Goal: Task Accomplishment & Management: Use online tool/utility

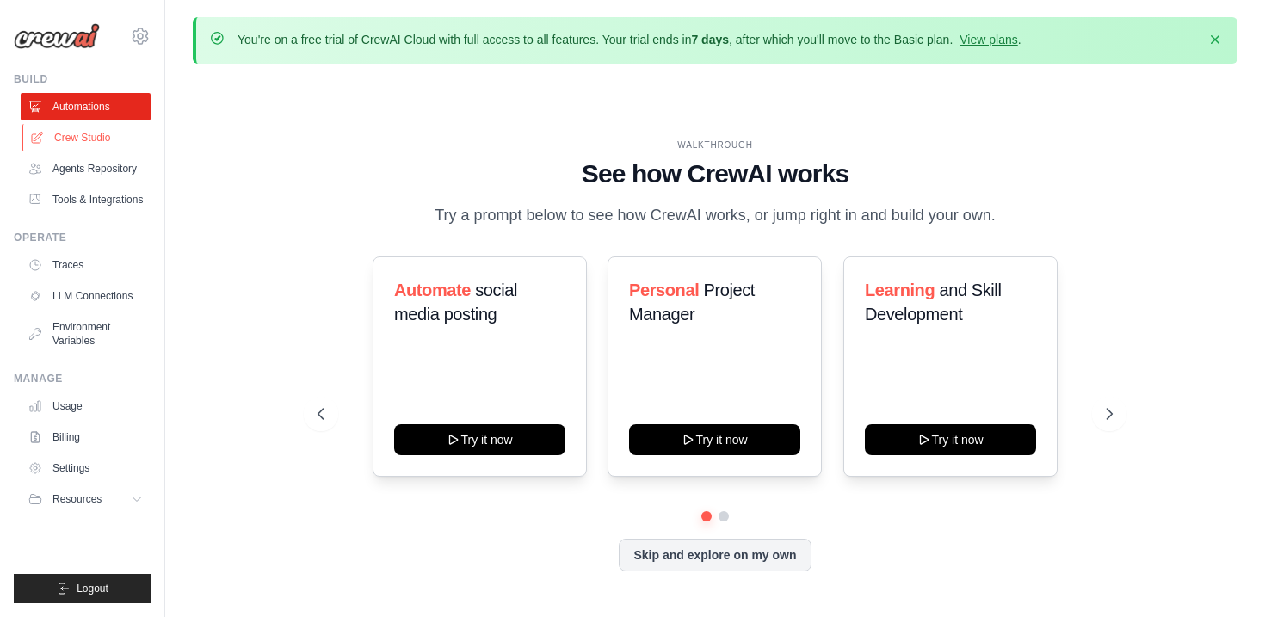
click at [115, 139] on link "Crew Studio" at bounding box center [87, 138] width 130 height 28
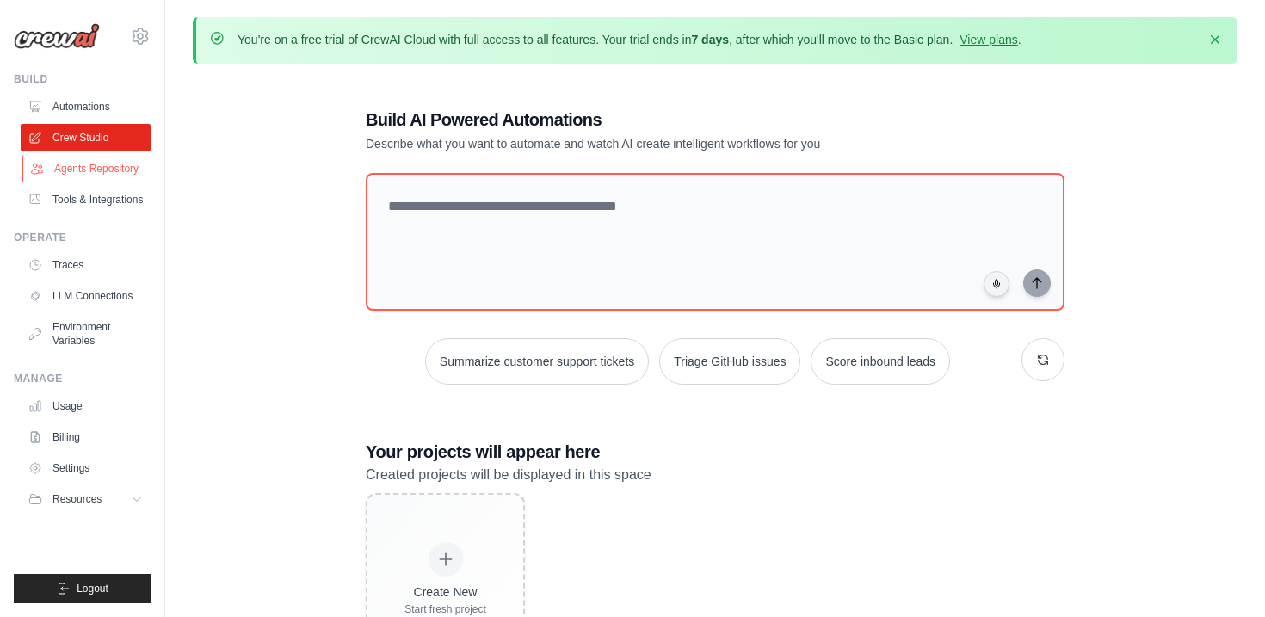
click at [136, 167] on link "Agents Repository" at bounding box center [87, 169] width 130 height 28
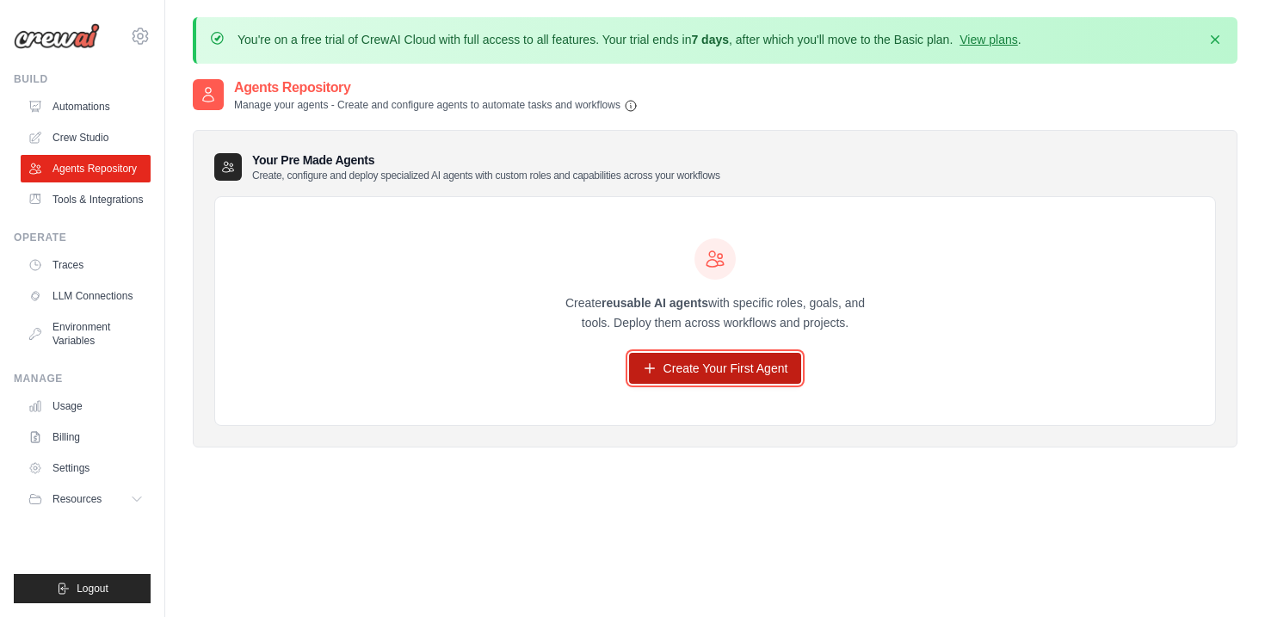
click at [706, 380] on link "Create Your First Agent" at bounding box center [715, 368] width 173 height 31
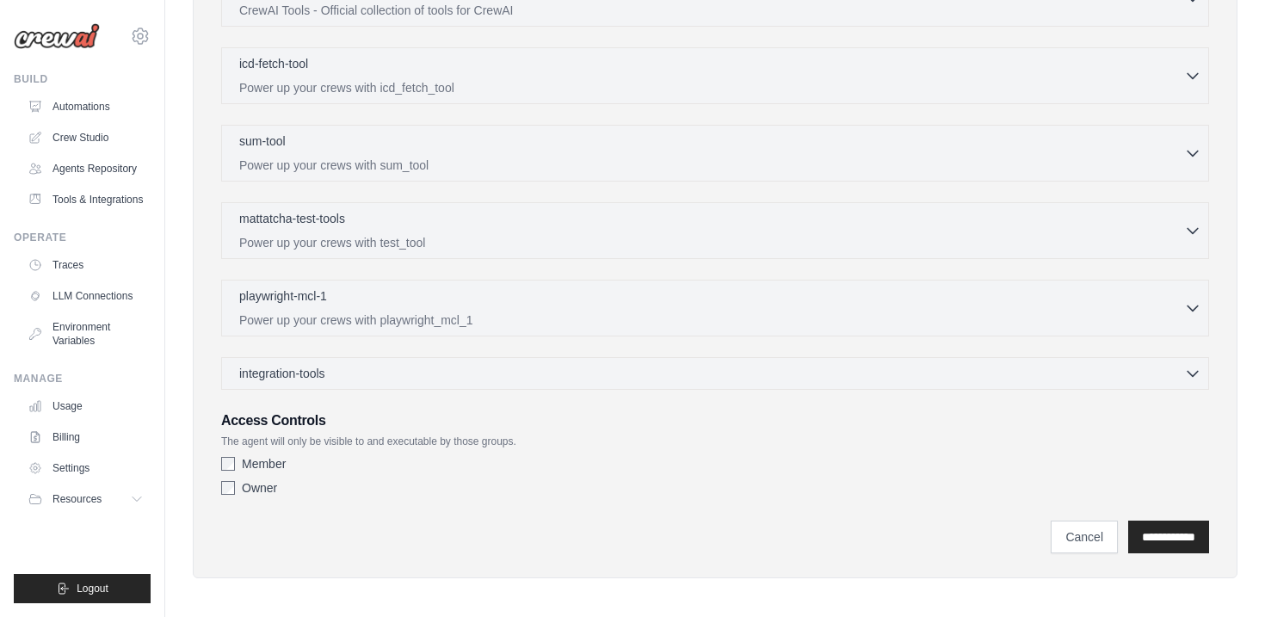
scroll to position [574, 0]
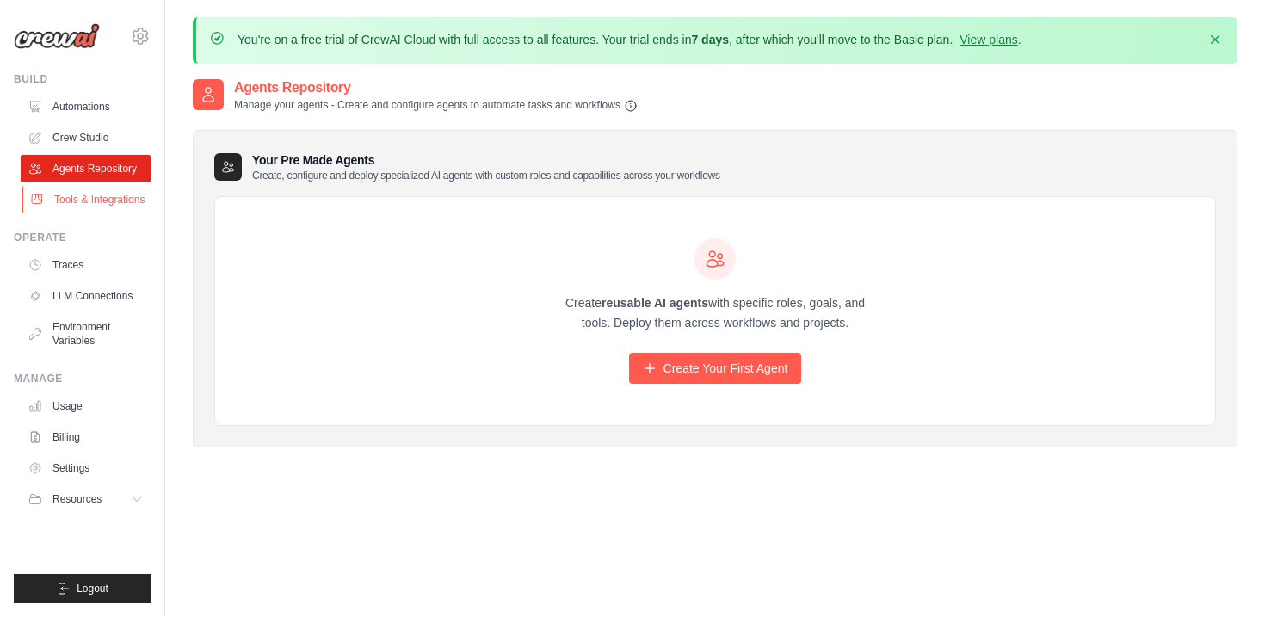
click at [113, 213] on link "Tools & Integrations" at bounding box center [87, 200] width 130 height 28
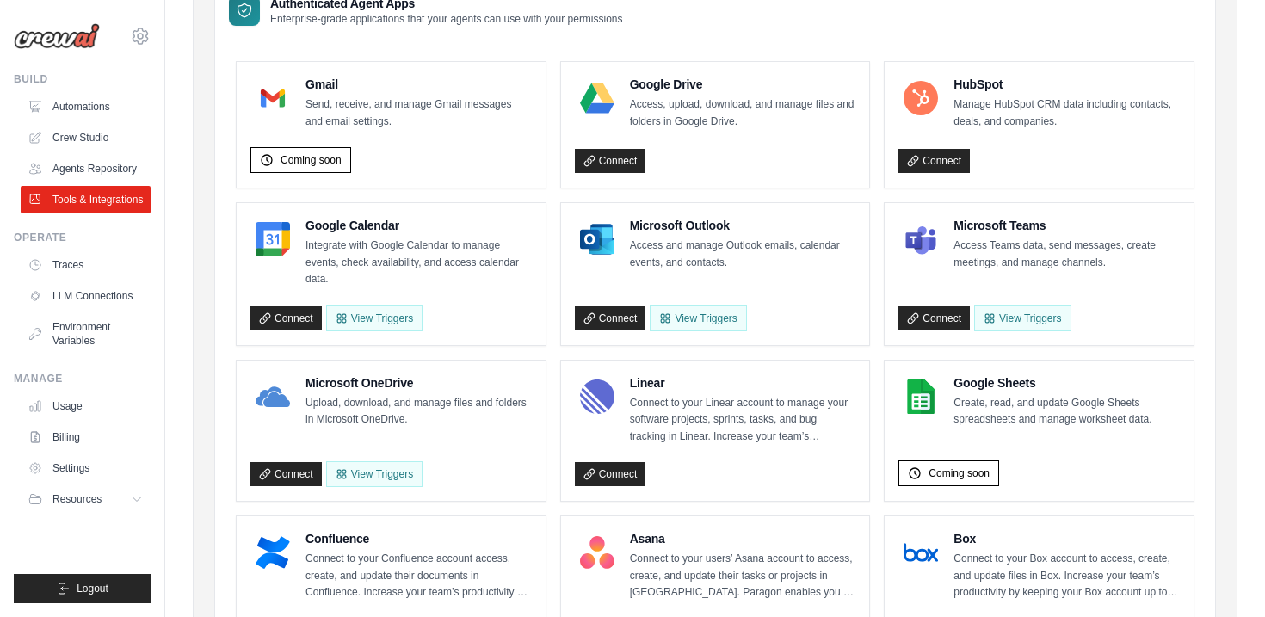
scroll to position [347, 0]
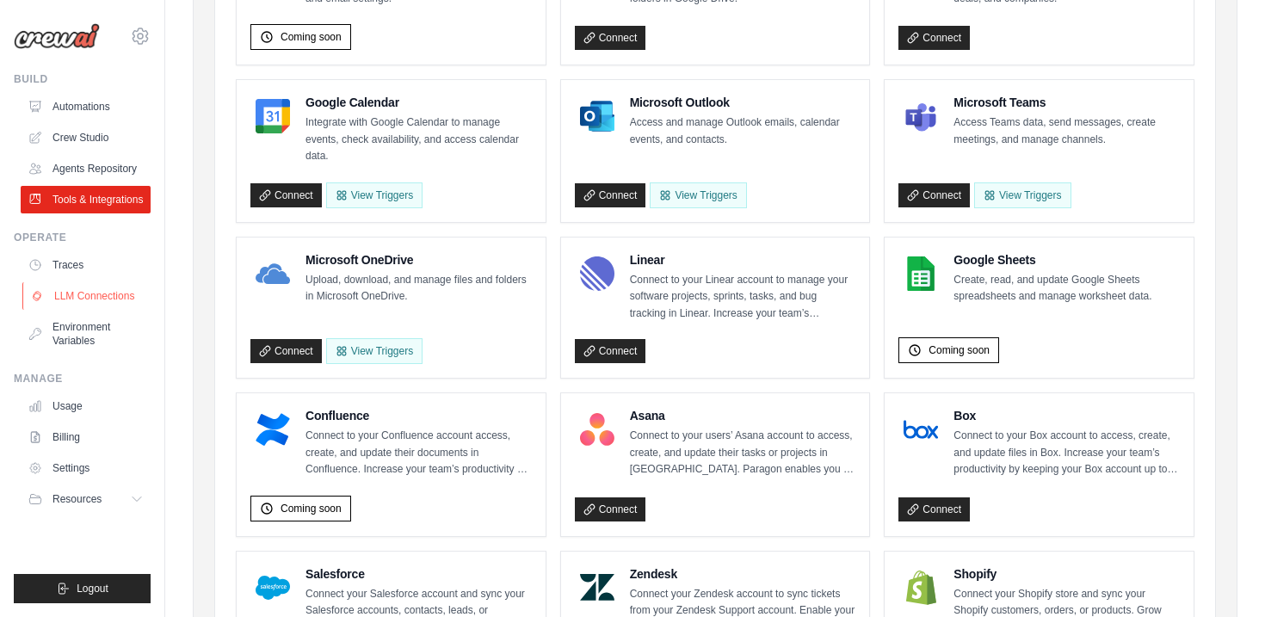
click at [118, 301] on link "LLM Connections" at bounding box center [87, 296] width 130 height 28
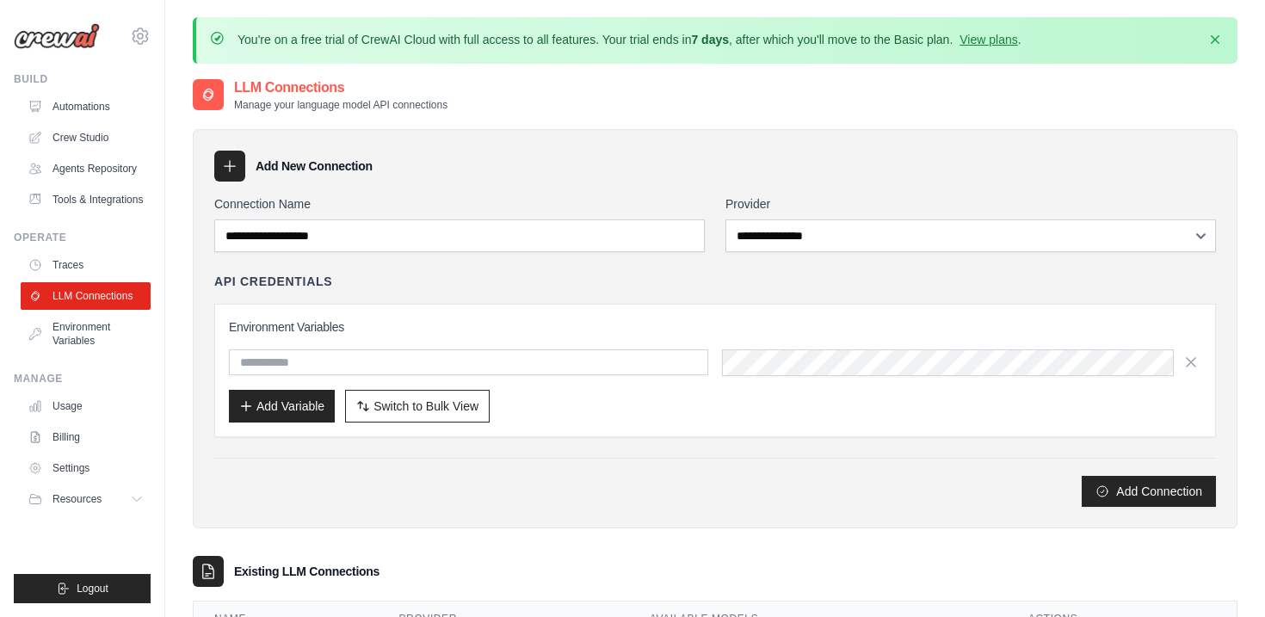
scroll to position [19, 0]
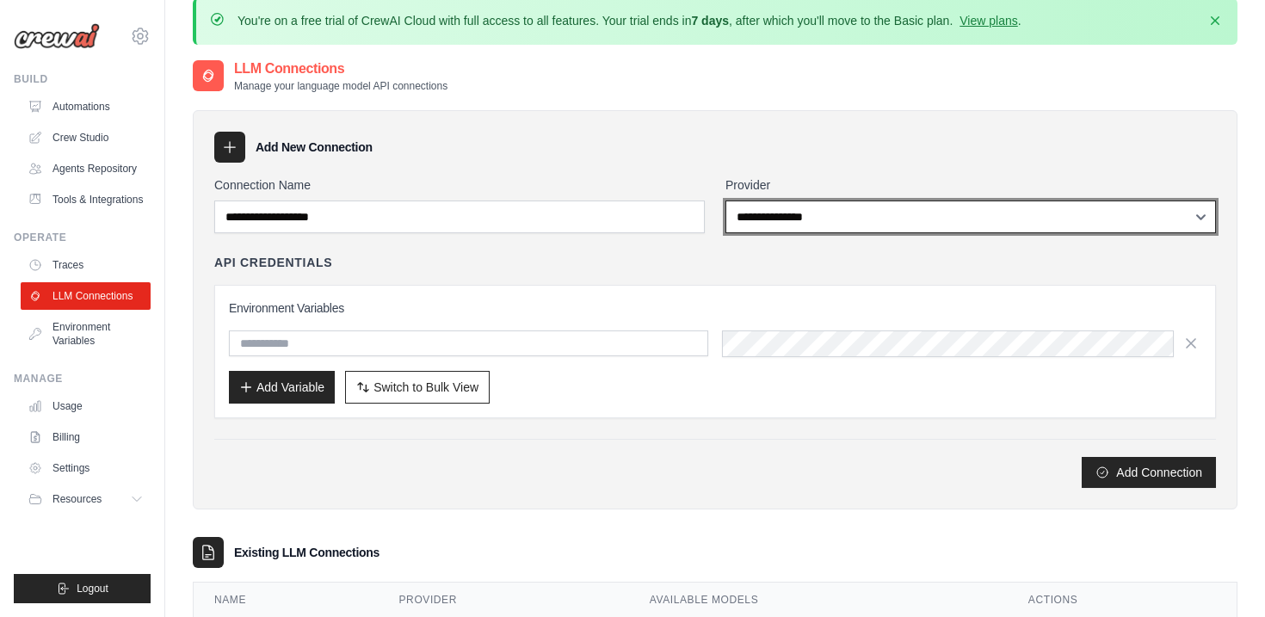
click at [785, 220] on select "**********" at bounding box center [971, 217] width 491 height 33
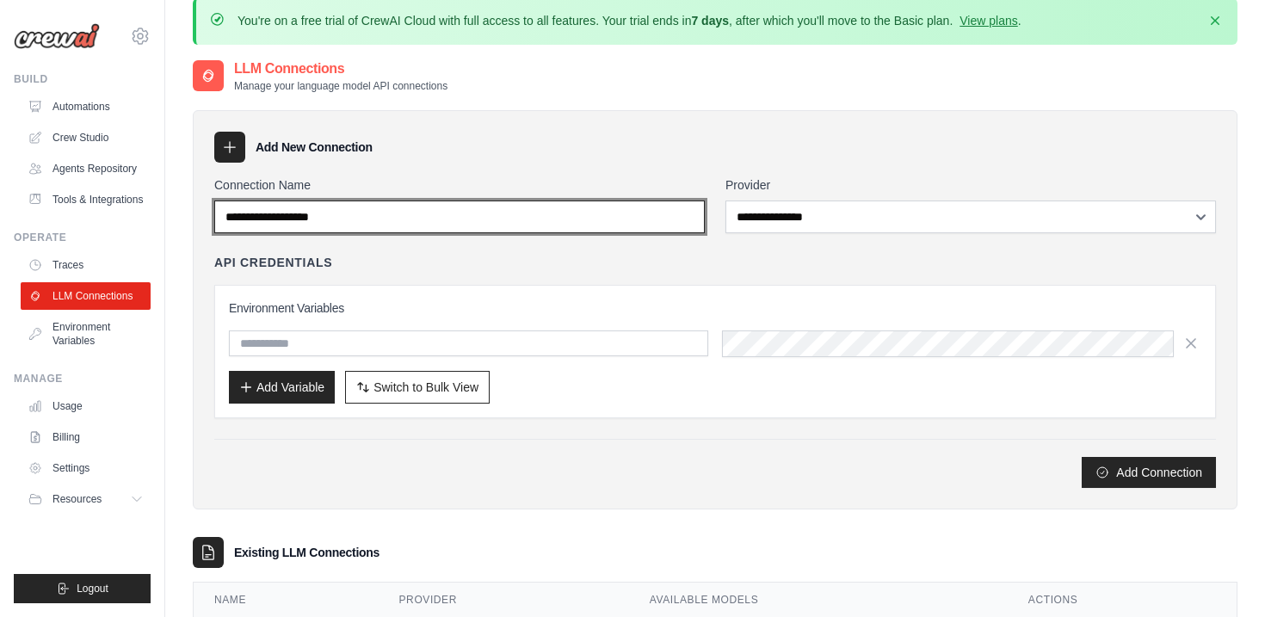
click at [522, 217] on input "Connection Name" at bounding box center [459, 217] width 491 height 33
type input "*"
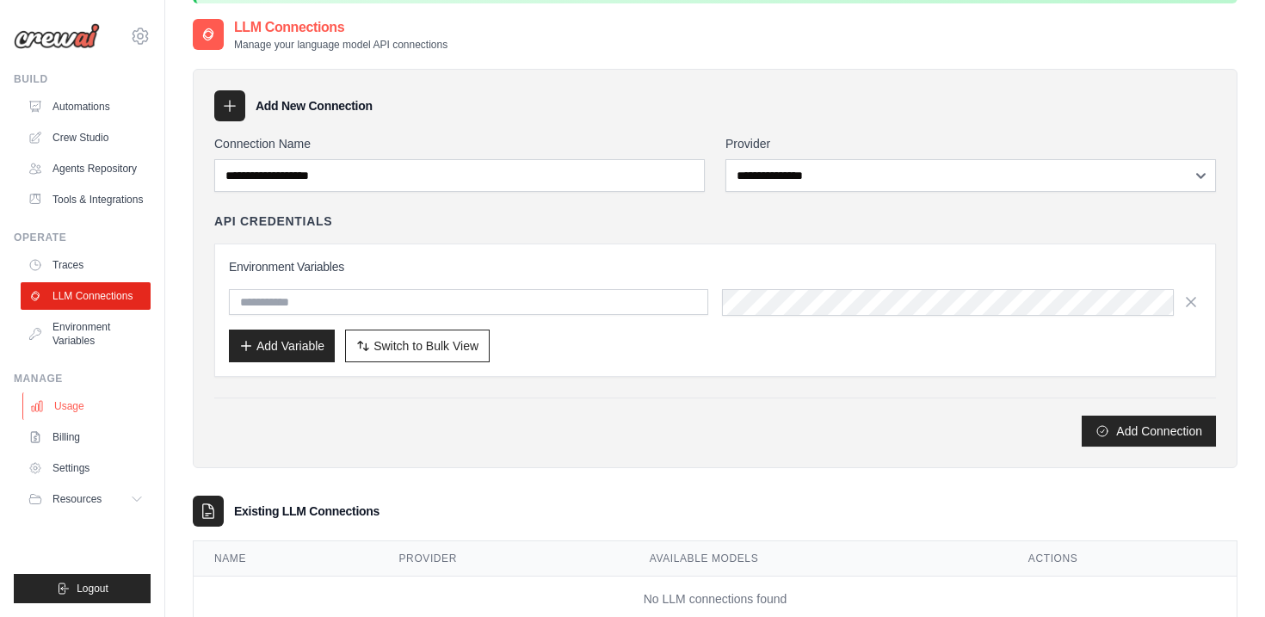
click at [76, 419] on link "Usage" at bounding box center [87, 406] width 130 height 28
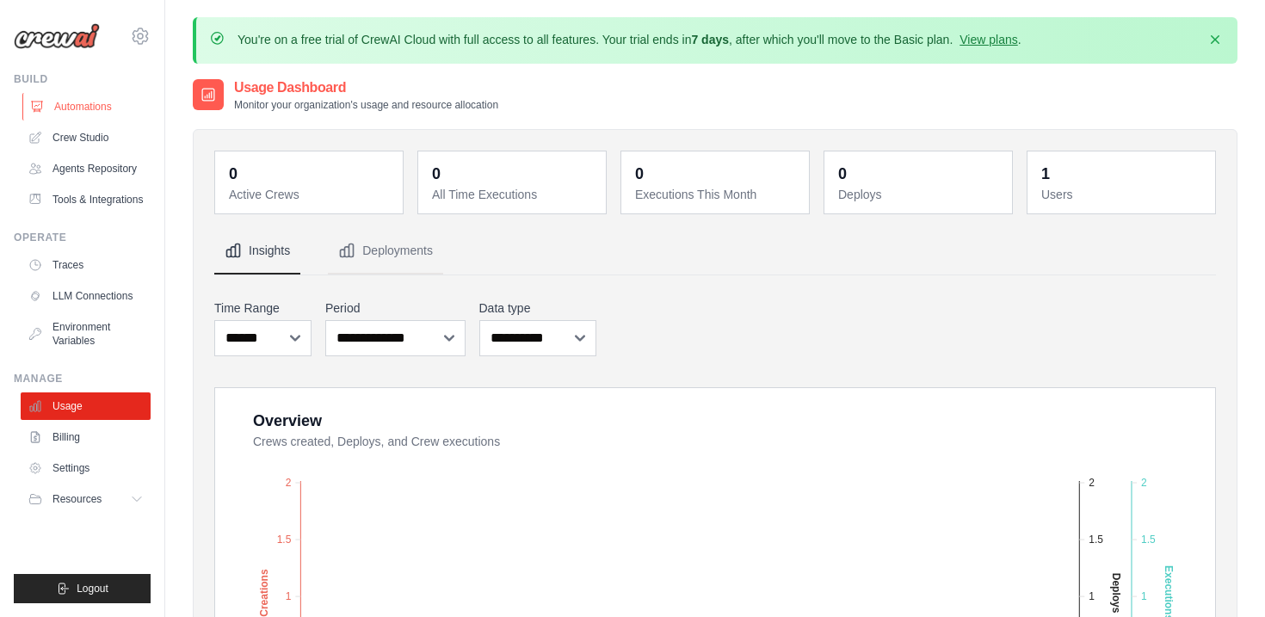
click at [102, 104] on link "Automations" at bounding box center [87, 107] width 130 height 28
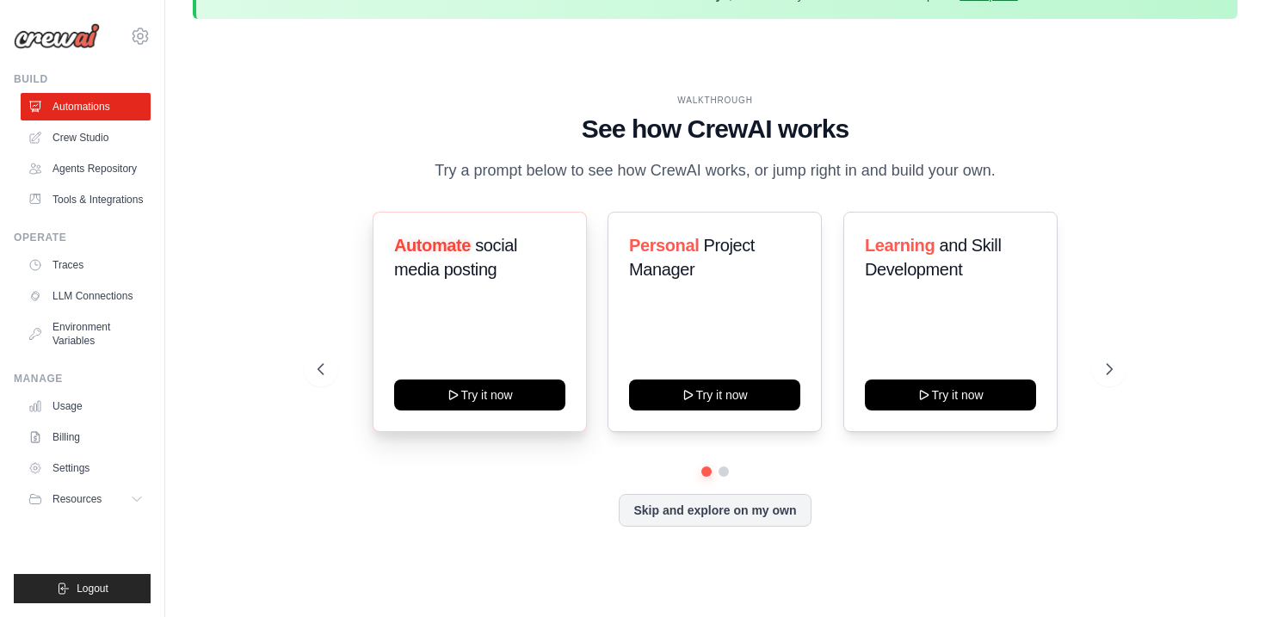
scroll to position [59, 0]
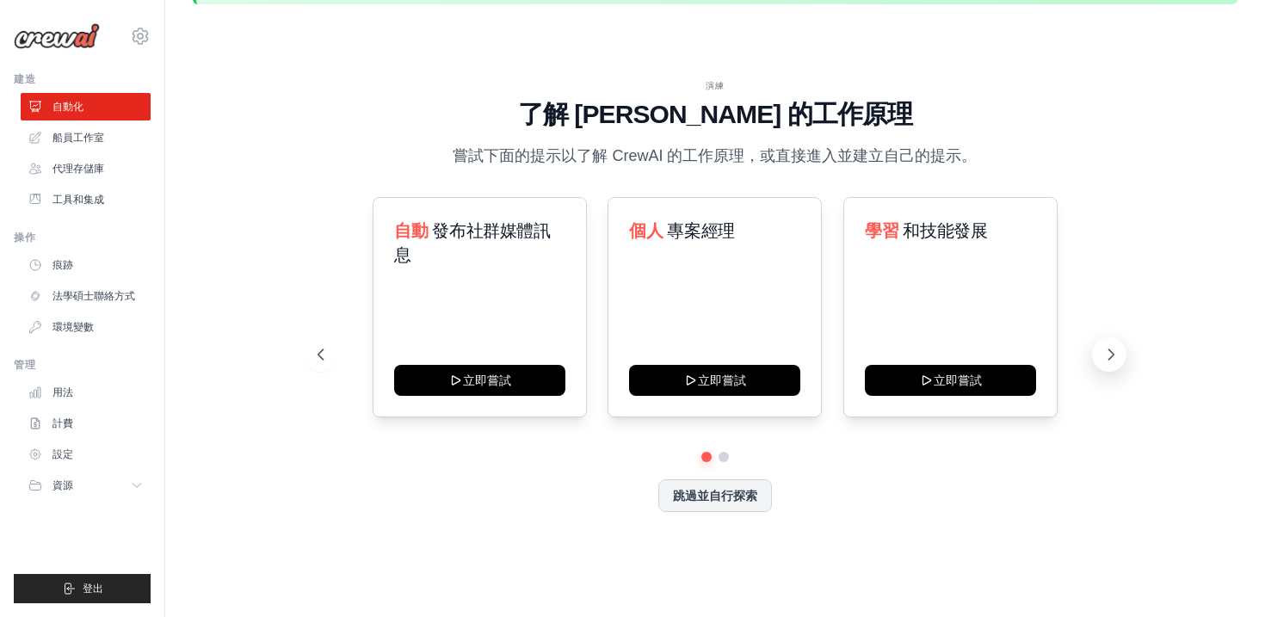
click at [1106, 353] on icon at bounding box center [1111, 354] width 17 height 17
click at [307, 349] on button at bounding box center [321, 354] width 34 height 34
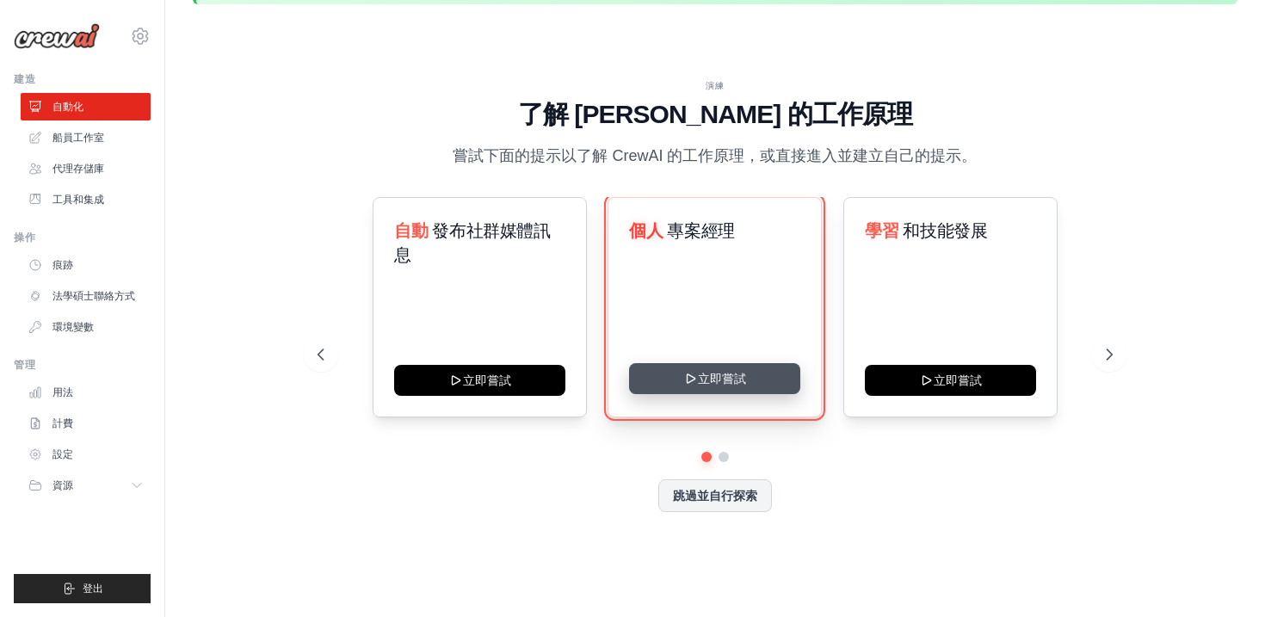
click at [754, 380] on button "立即嘗試" at bounding box center [714, 378] width 171 height 31
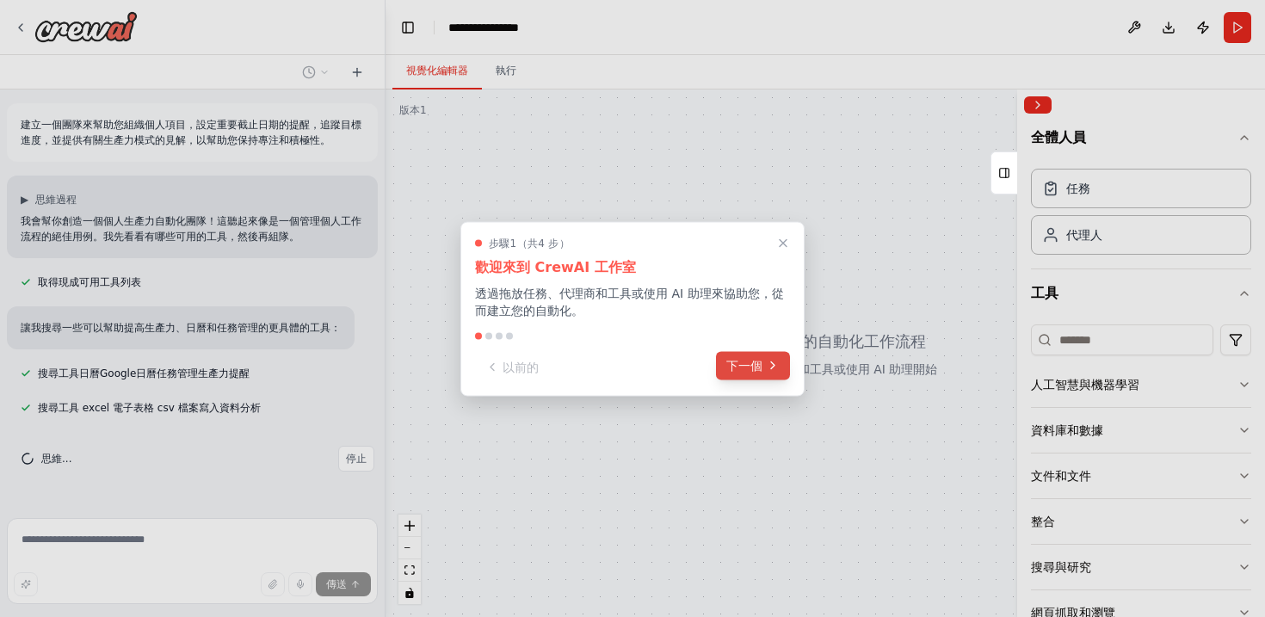
click at [748, 375] on button "下一個" at bounding box center [753, 365] width 74 height 28
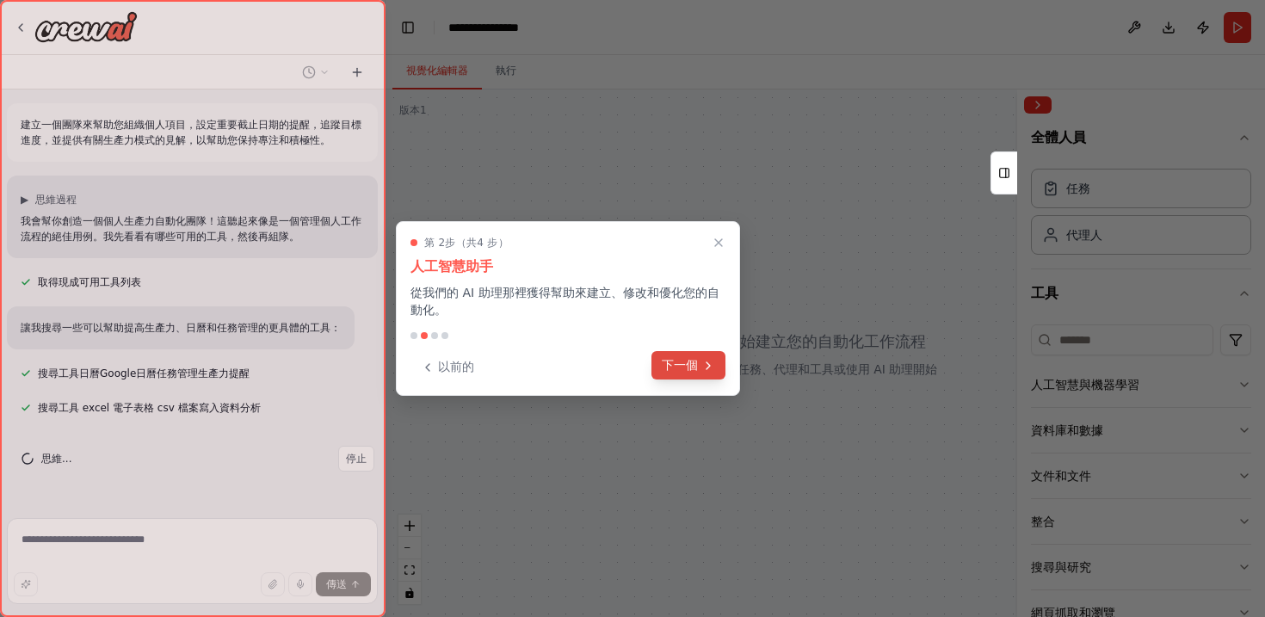
click at [697, 371] on font "下一個" at bounding box center [680, 365] width 36 height 14
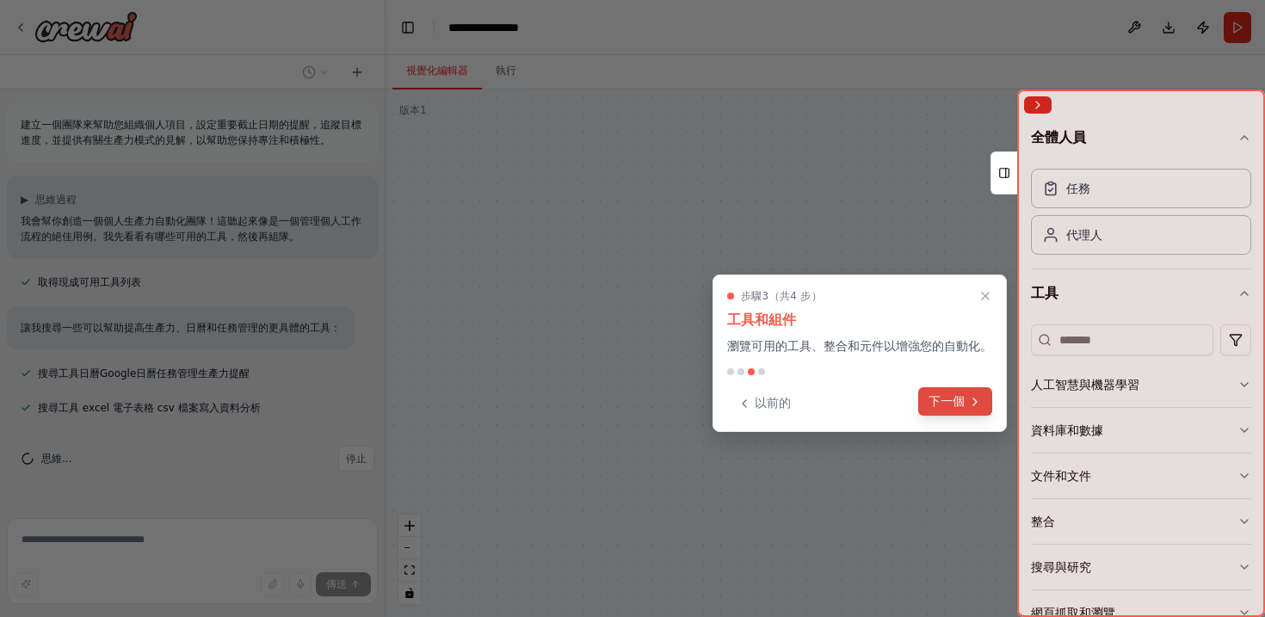
click at [960, 406] on font "下一個" at bounding box center [947, 401] width 36 height 14
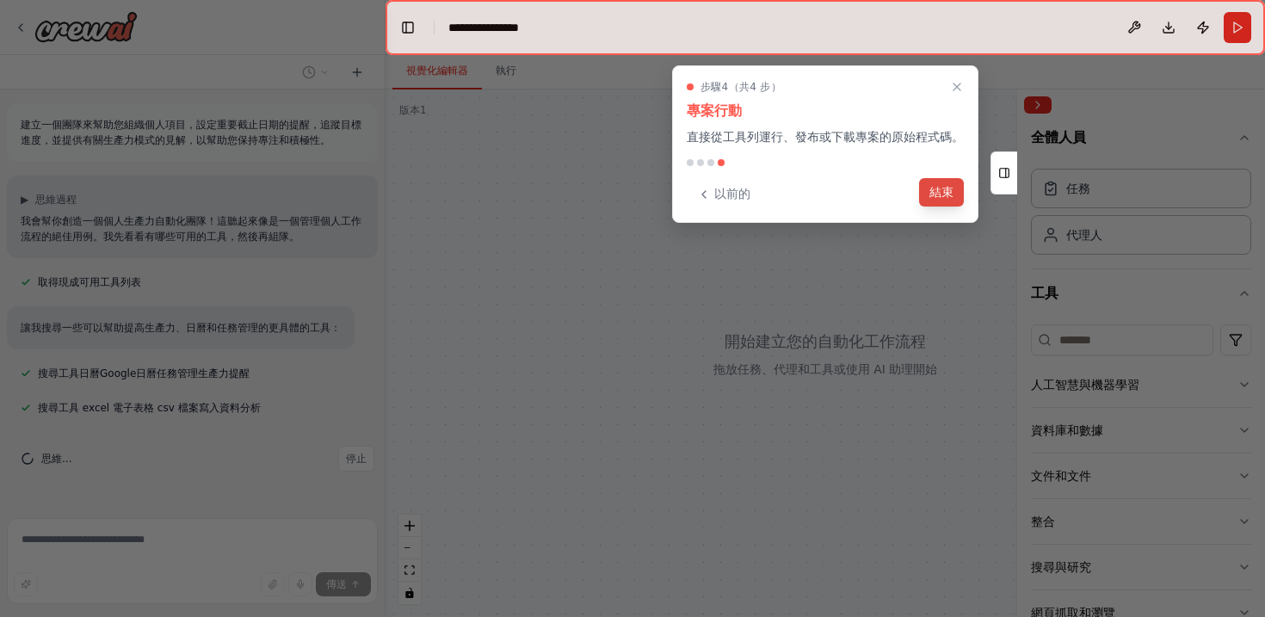
click at [948, 189] on font "結束" at bounding box center [942, 192] width 24 height 14
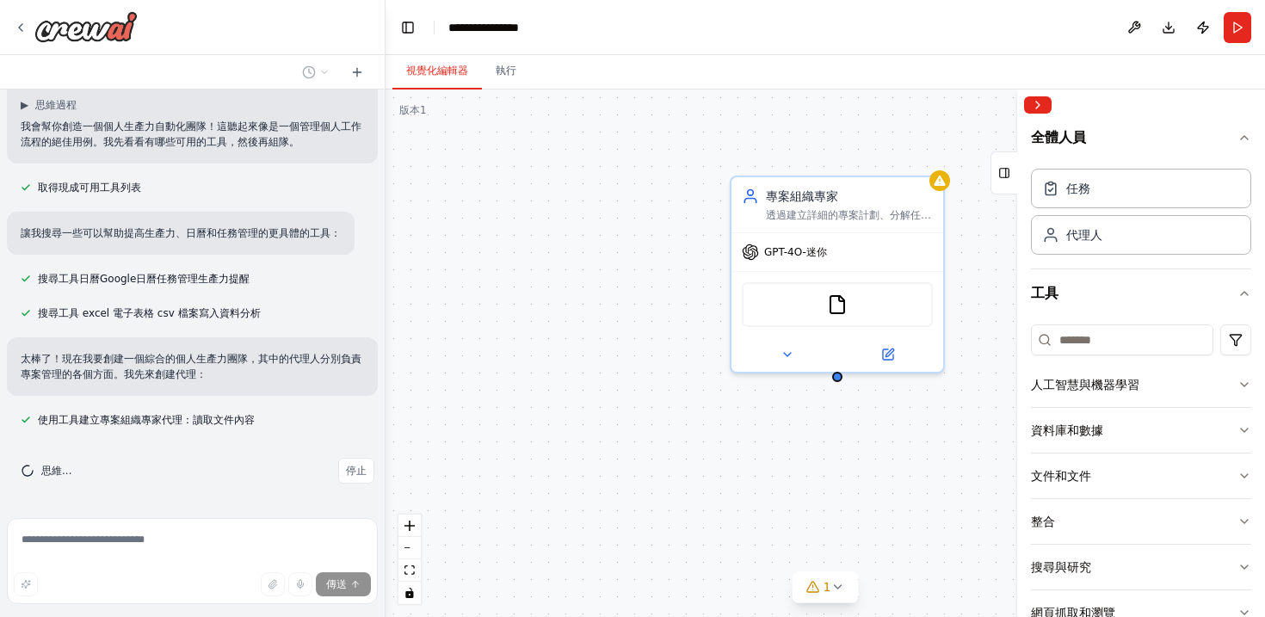
scroll to position [94, 0]
click at [887, 265] on div "GPT-4O-迷你" at bounding box center [838, 249] width 212 height 38
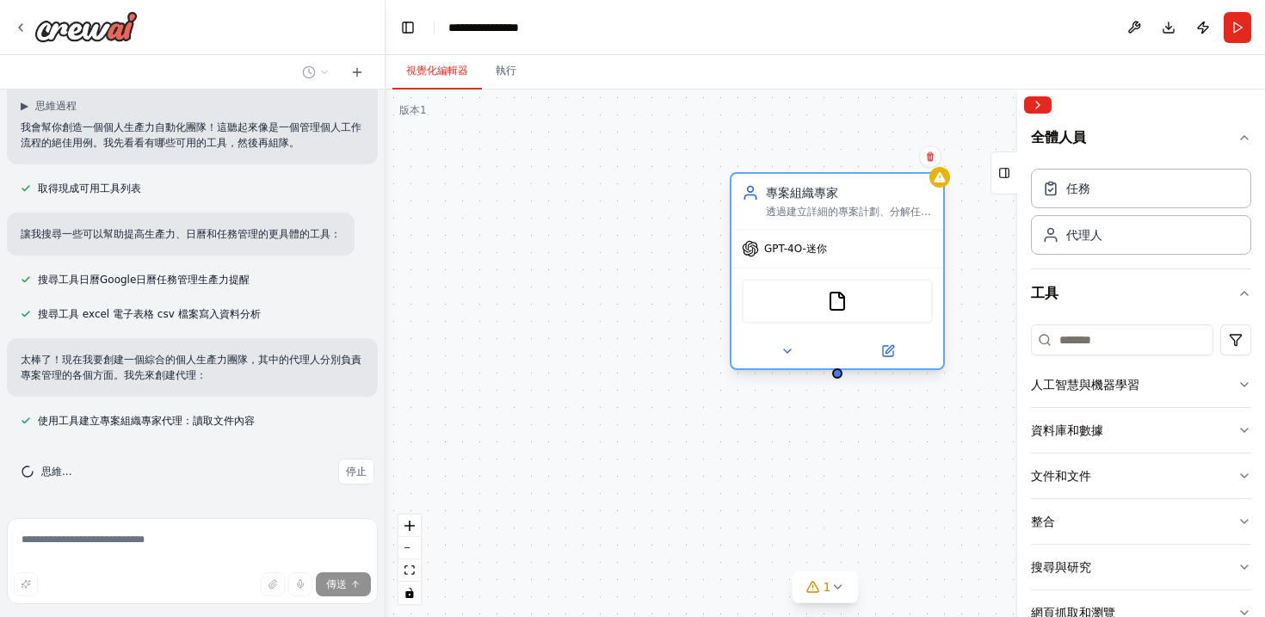
click at [808, 252] on font "GPT-4O-迷你" at bounding box center [795, 249] width 63 height 12
click at [358, 478] on span "停止" at bounding box center [356, 472] width 21 height 14
type textarea "**********"
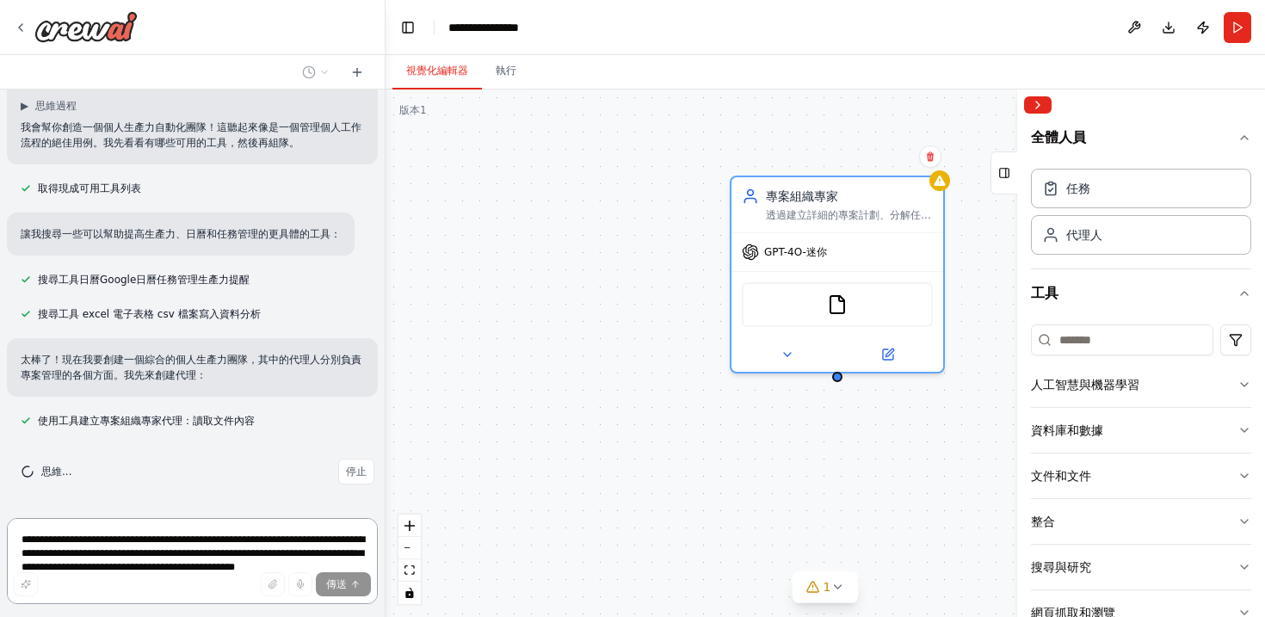
scroll to position [0, 0]
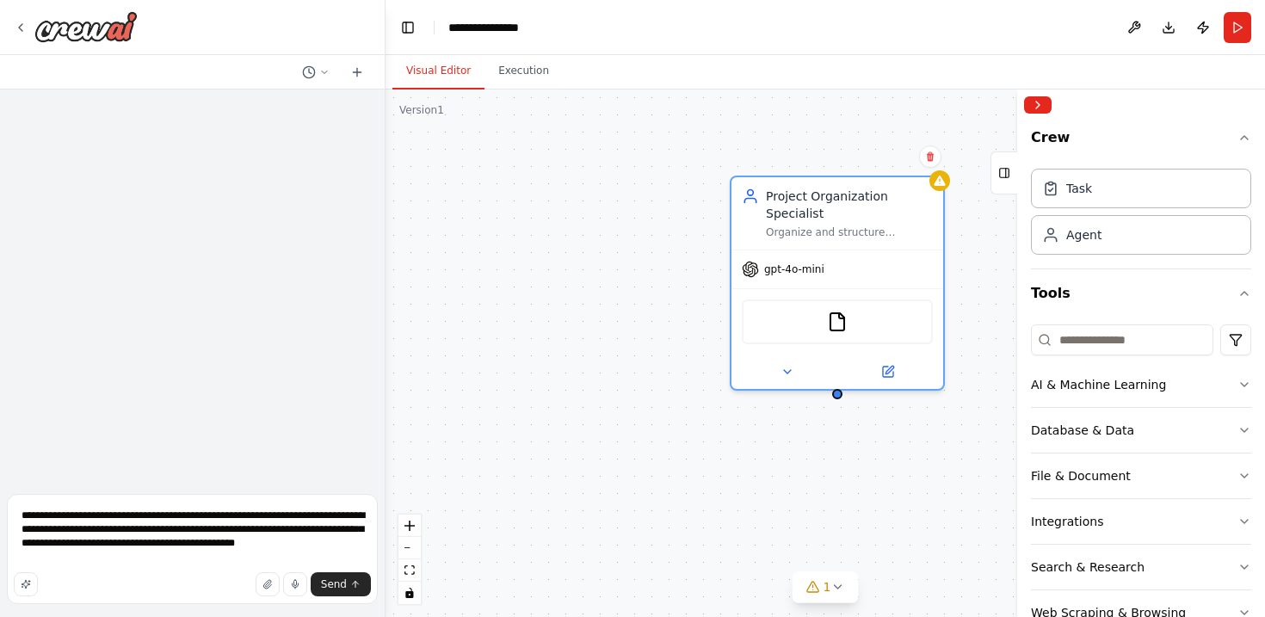
click at [533, 328] on div "Project Organization Specialist Organize and structure personal projects by cre…" at bounding box center [826, 354] width 880 height 528
